Goal: Find specific page/section: Find specific page/section

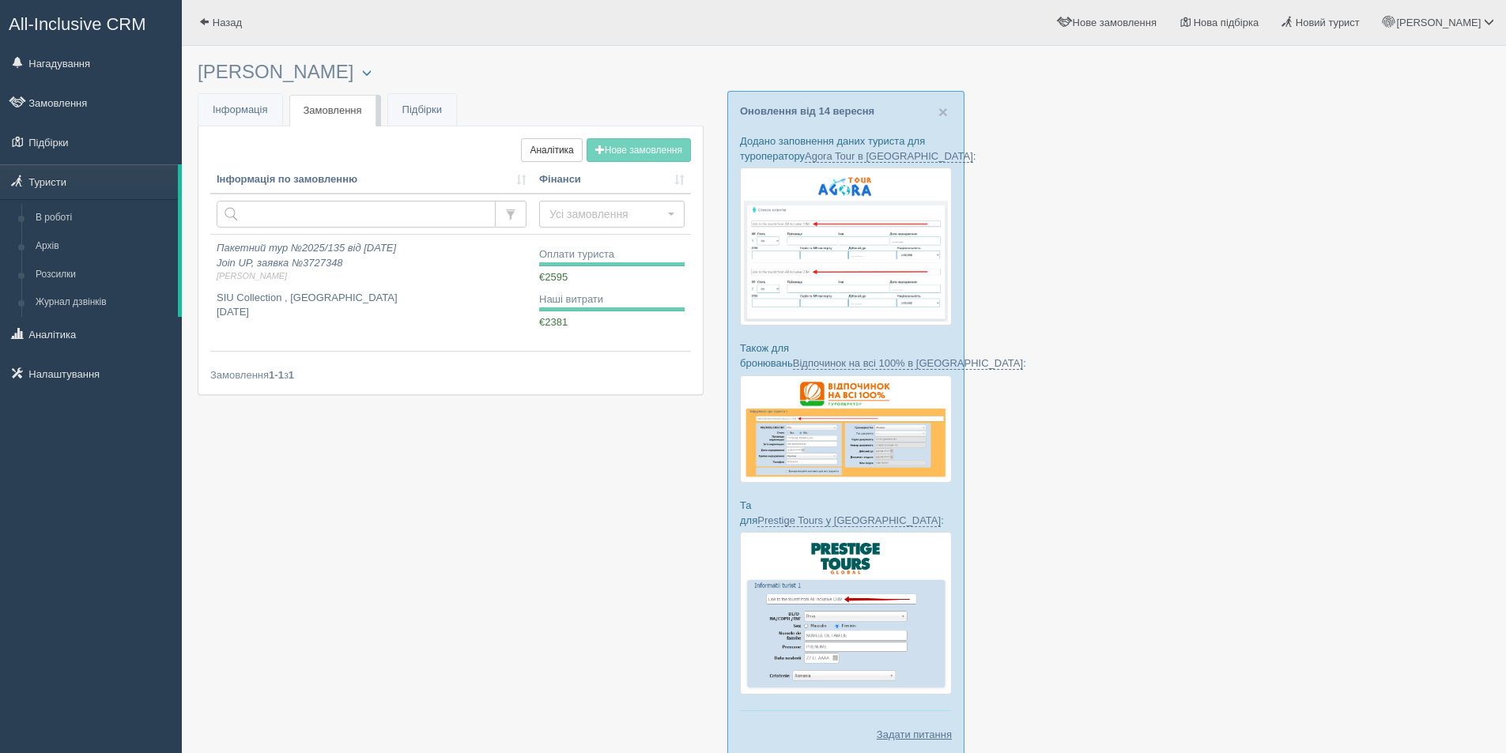
click at [47, 17] on span "All-Inclusive CRM" at bounding box center [78, 24] width 138 height 20
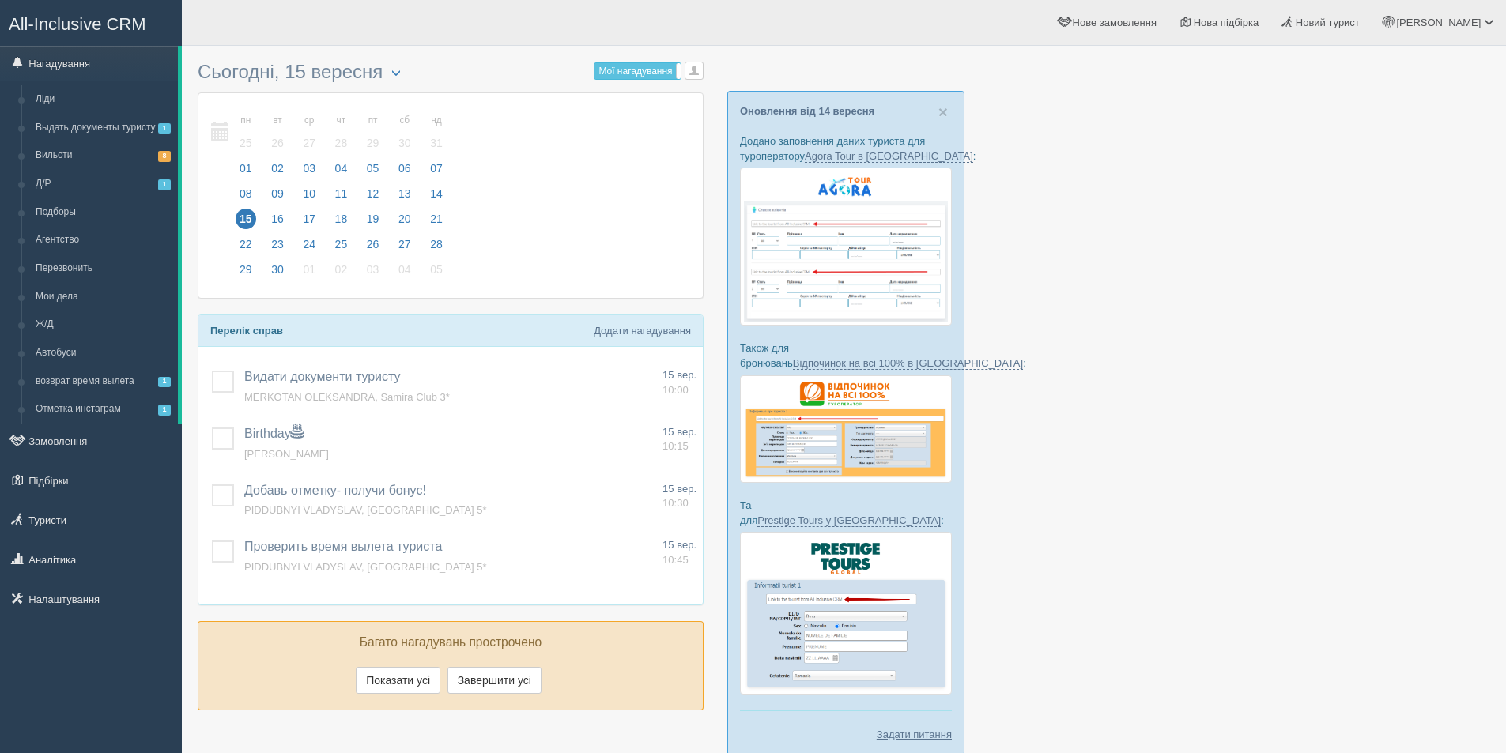
click at [1345, 323] on div at bounding box center [844, 413] width 1292 height 718
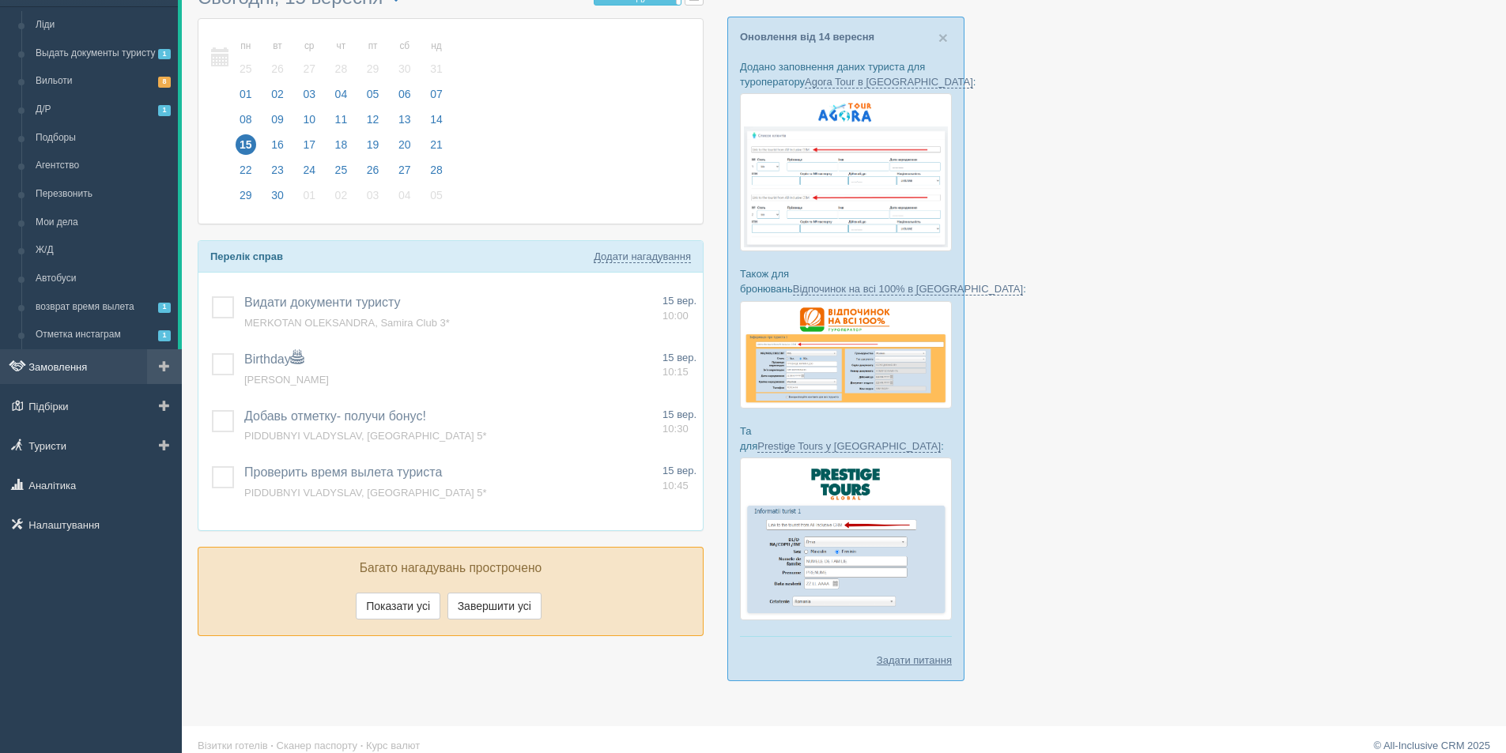
click at [113, 371] on link "Замовлення" at bounding box center [91, 366] width 182 height 35
